Goal: Transaction & Acquisition: Purchase product/service

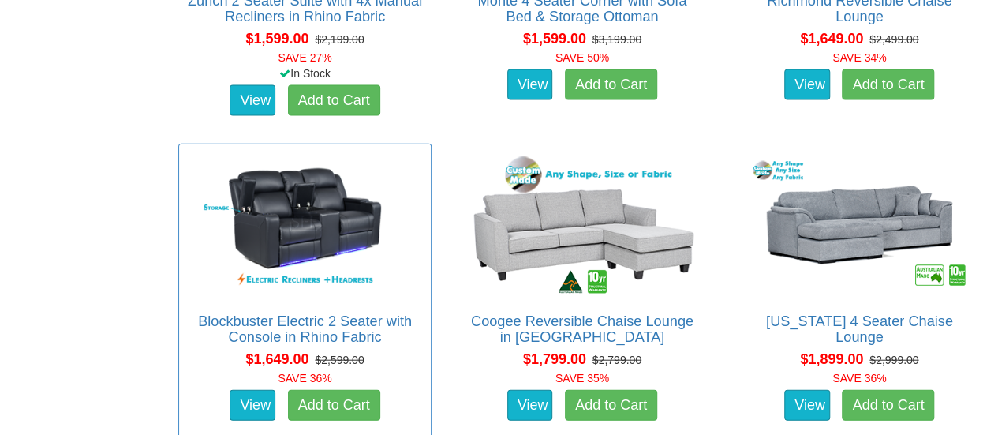
scroll to position [1735, 0]
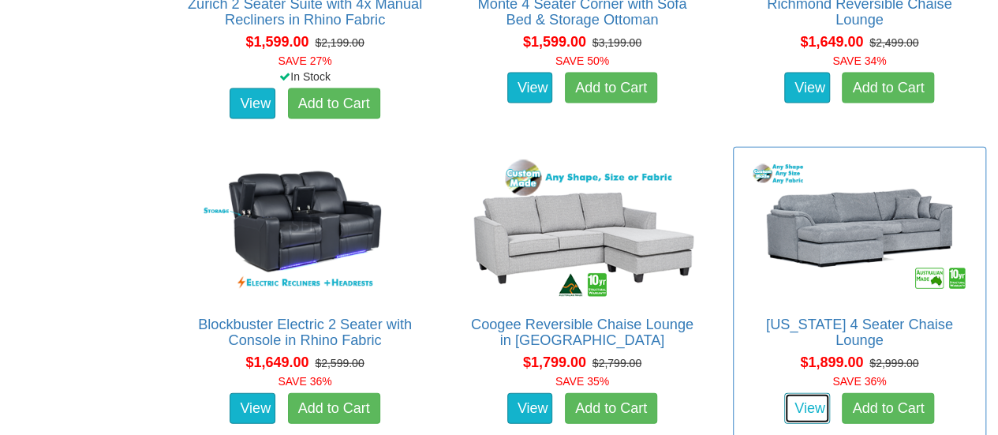
click at [822, 397] on link "View" at bounding box center [807, 409] width 46 height 32
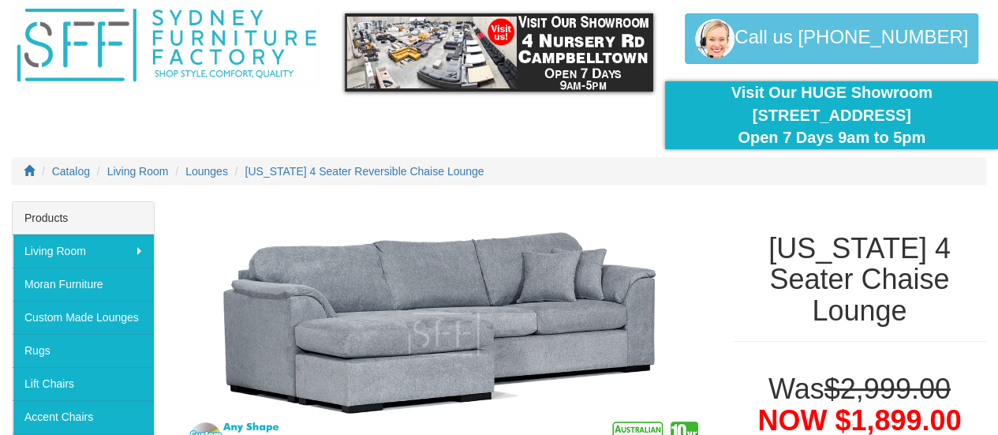
scroll to position [79, 0]
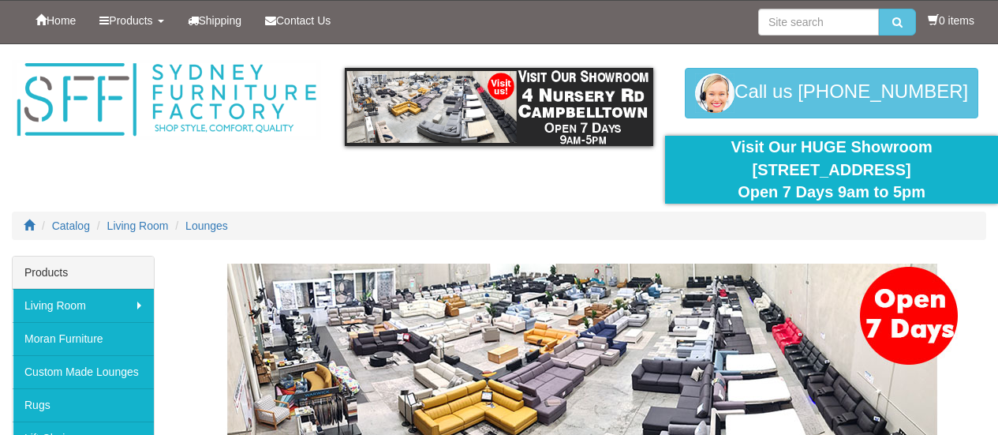
scroll to position [1735, 0]
